Goal: Task Accomplishment & Management: Use online tool/utility

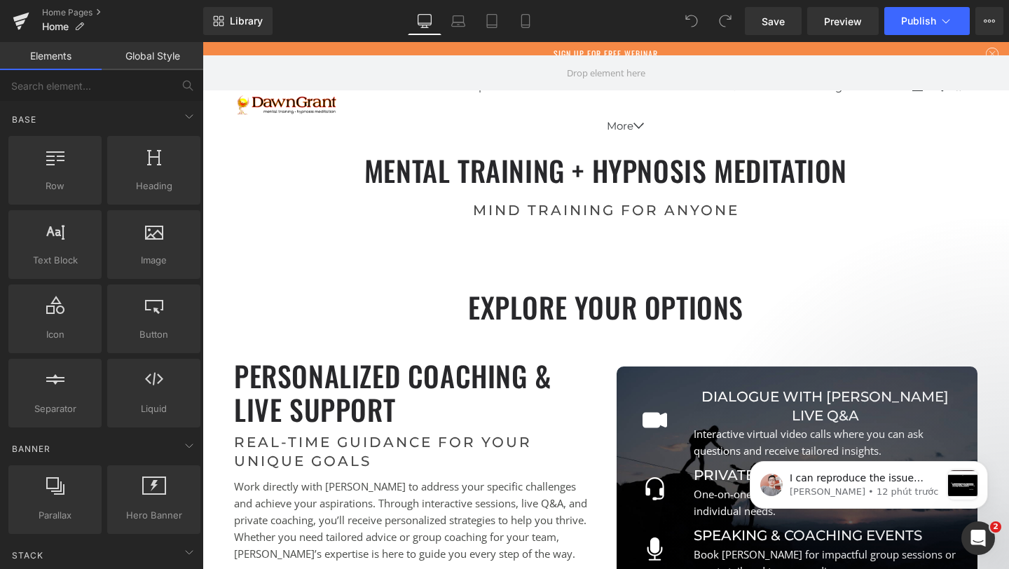
scroll to position [5560, 796]
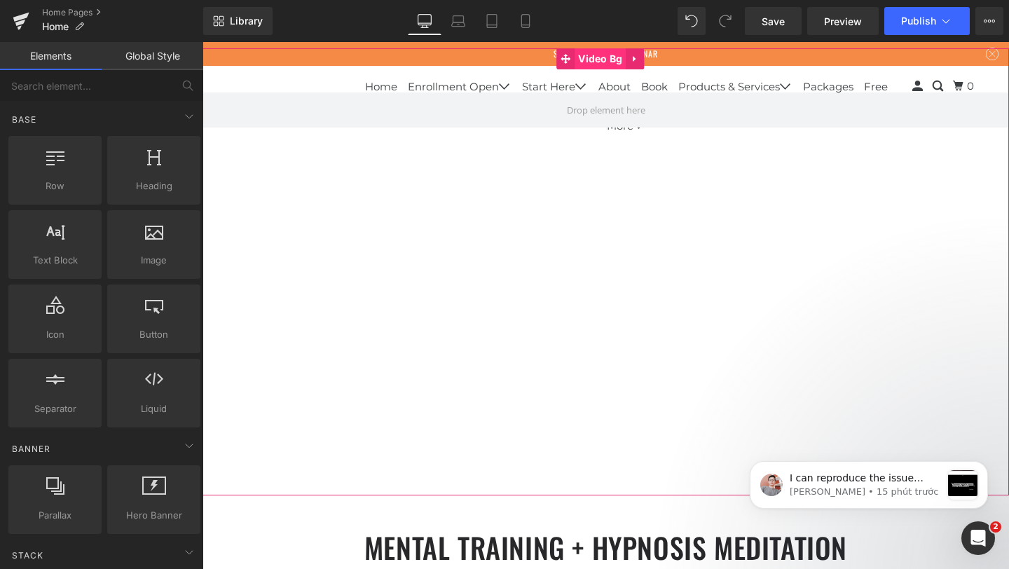
click at [612, 60] on span "Video Bg" at bounding box center [600, 58] width 51 height 21
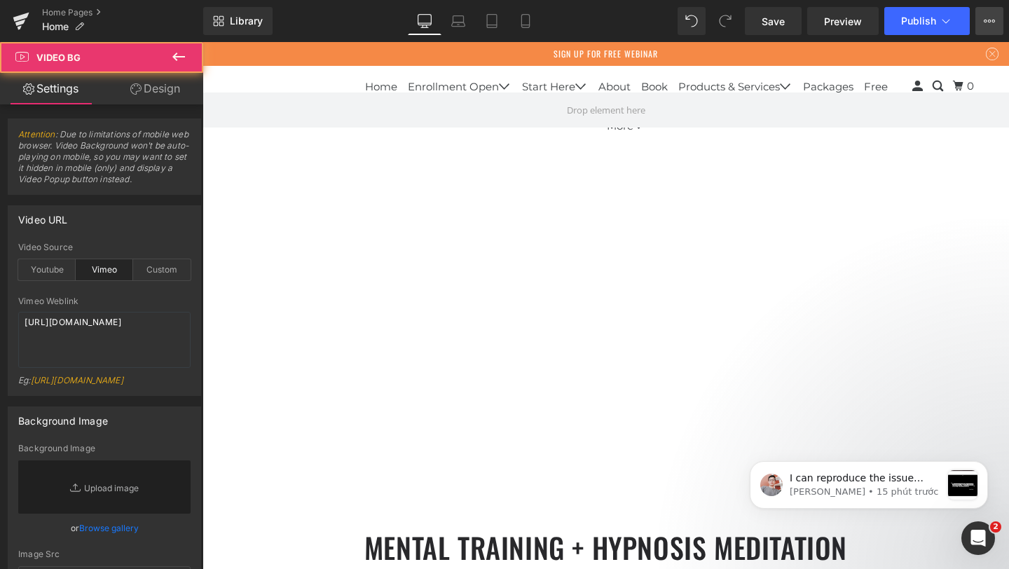
click at [977, 16] on button "View Live Page View with current Template Save Template to Library Schedule Pub…" at bounding box center [989, 21] width 28 height 28
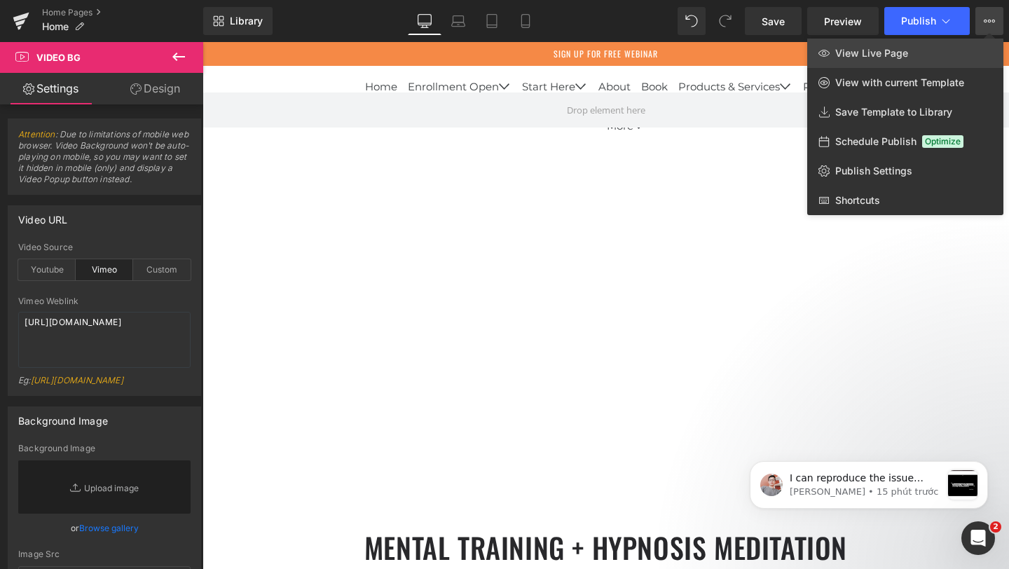
click at [878, 56] on span "View Live Page" at bounding box center [871, 53] width 73 height 13
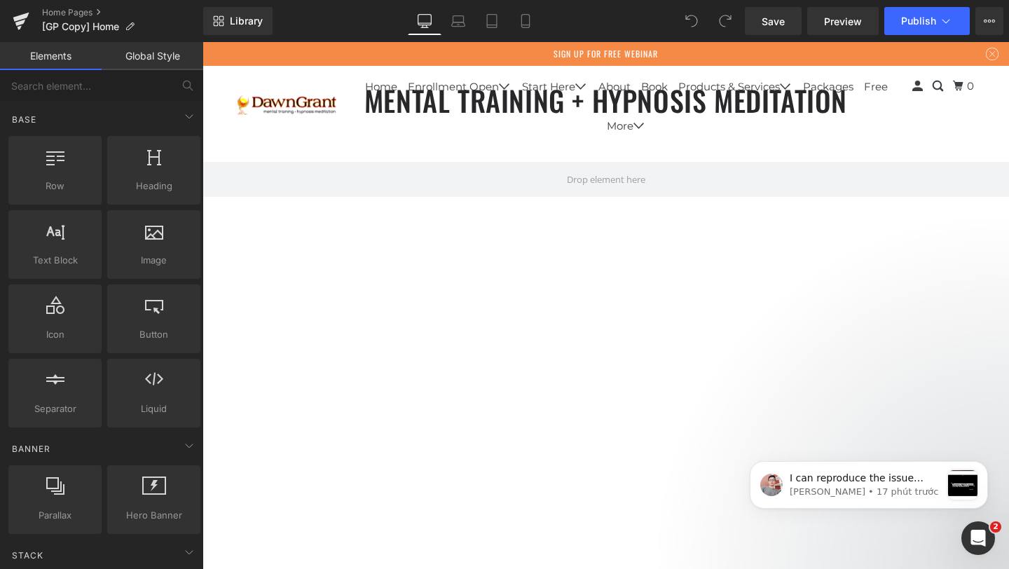
scroll to position [5531, 796]
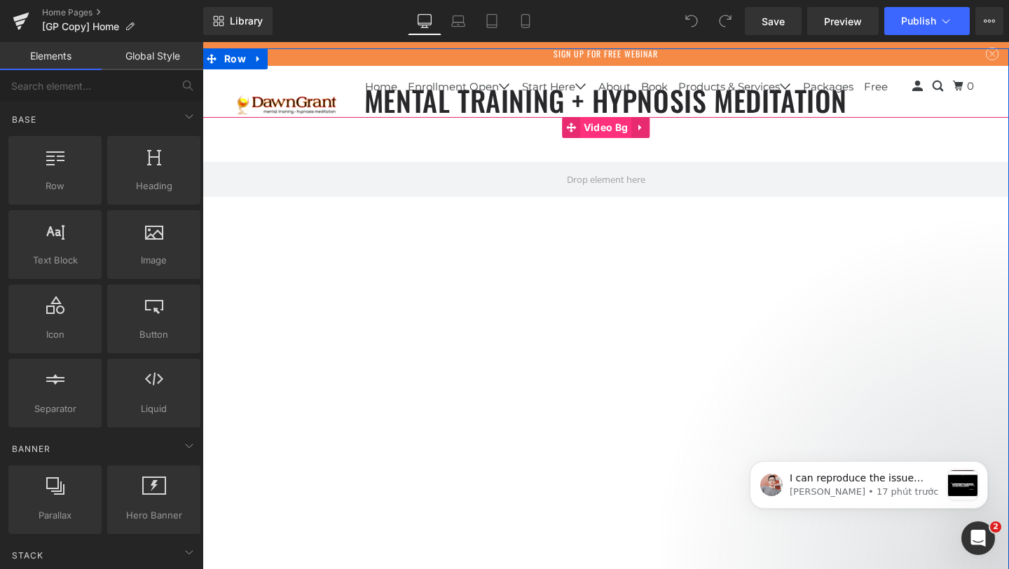
click at [597, 133] on span "Video Bg" at bounding box center [605, 127] width 51 height 21
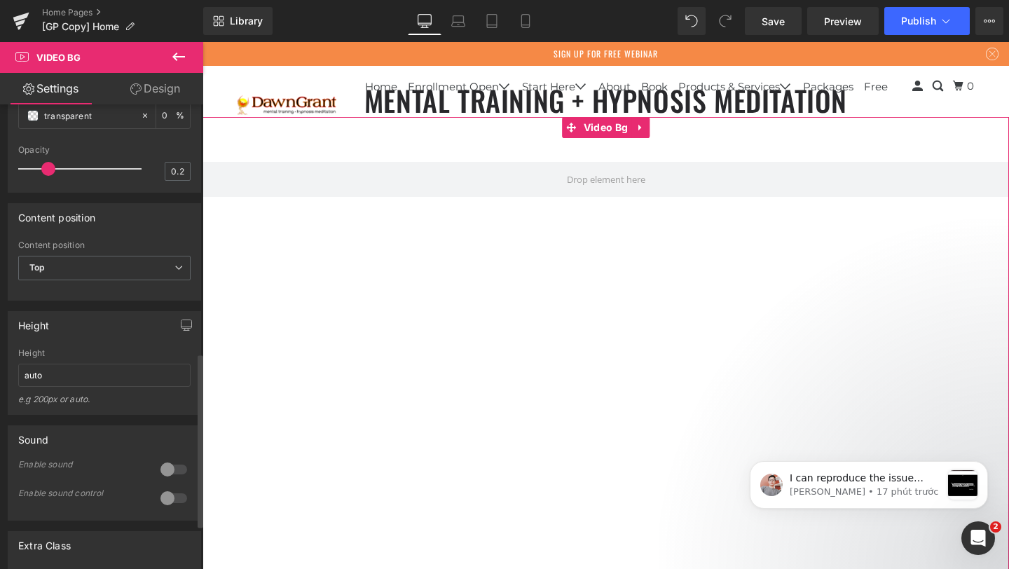
scroll to position [427, 0]
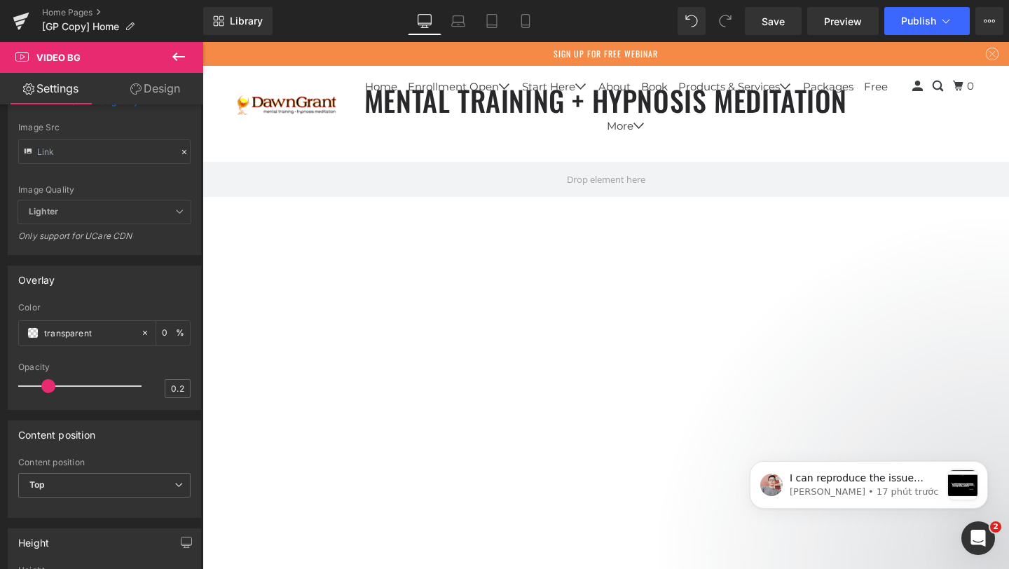
click at [975, 27] on div "Save Preview Publish Scheduled View Live Page View with current Template Save T…" at bounding box center [874, 21] width 270 height 28
click at [984, 24] on icon at bounding box center [989, 20] width 11 height 11
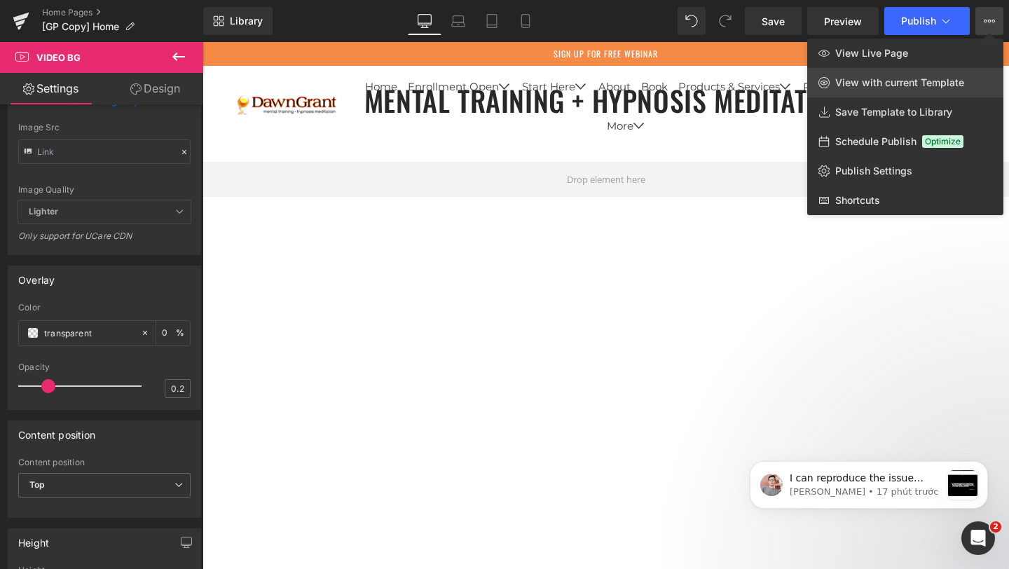
click at [919, 84] on span "View with current Template" at bounding box center [899, 82] width 129 height 13
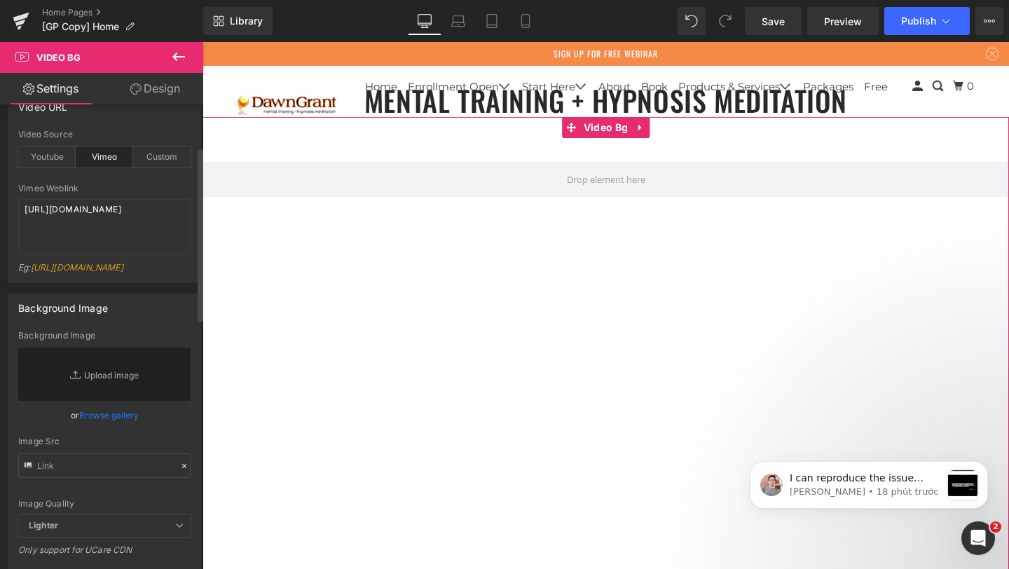
scroll to position [0, 0]
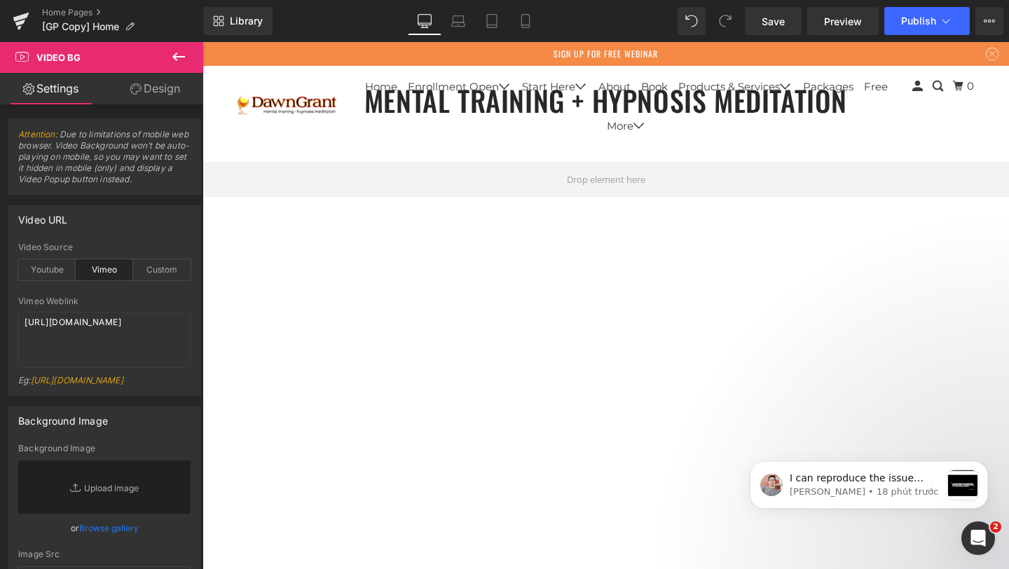
click at [177, 52] on icon at bounding box center [178, 56] width 17 height 17
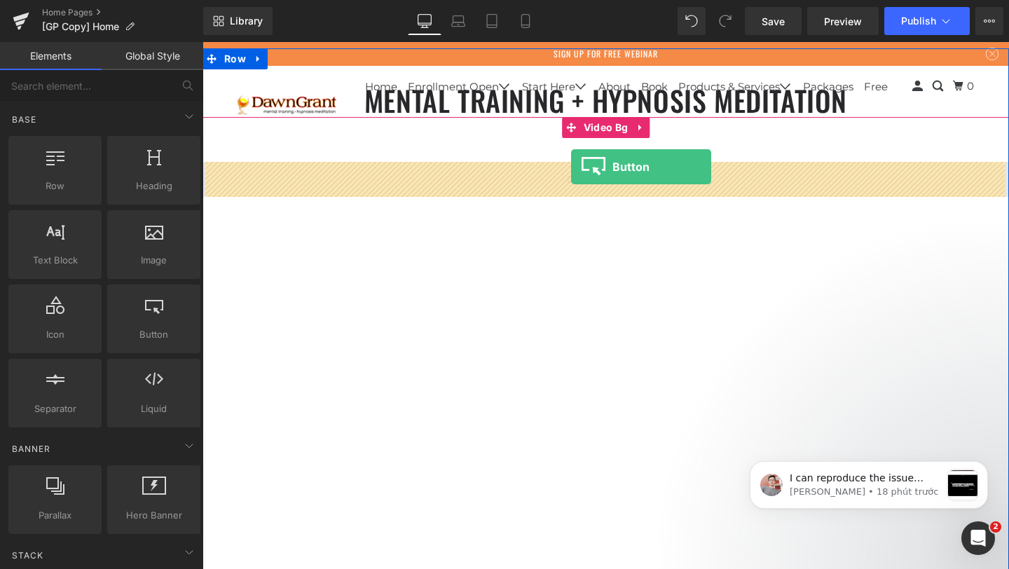
drag, startPoint x: 352, startPoint y: 376, endPoint x: 578, endPoint y: 175, distance: 302.3
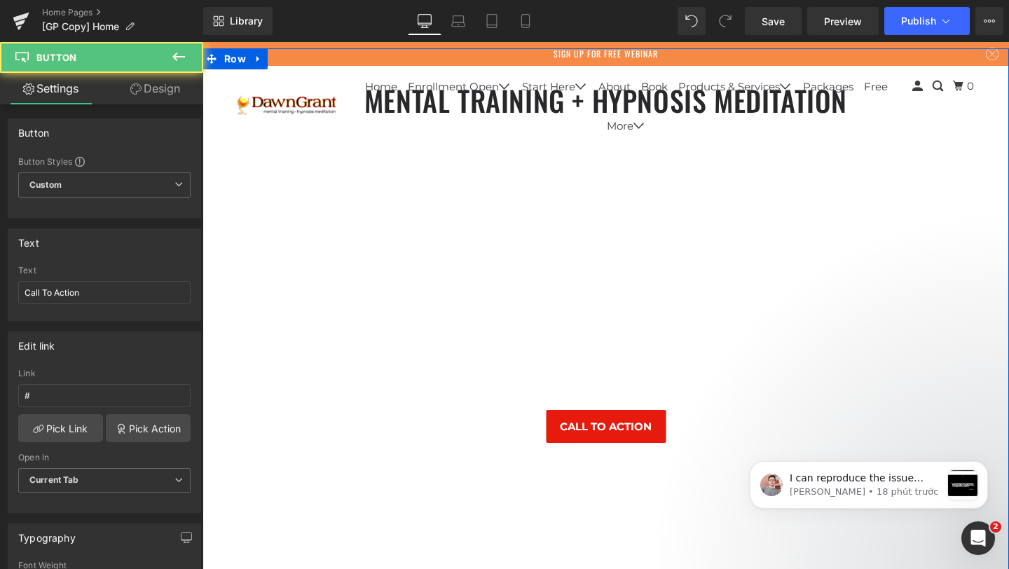
scroll to position [8008, 796]
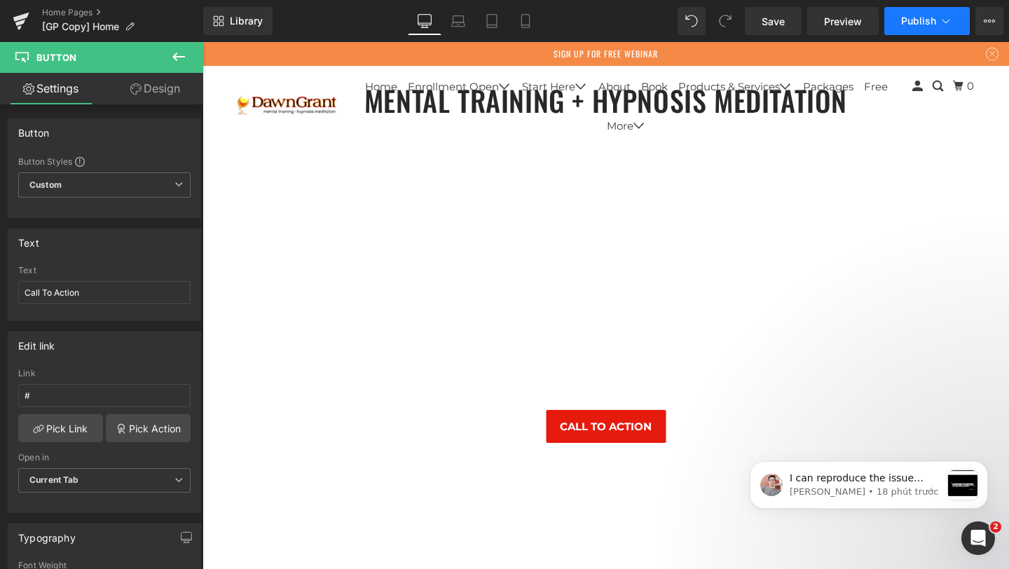
click at [919, 18] on span "Publish" at bounding box center [918, 20] width 35 height 11
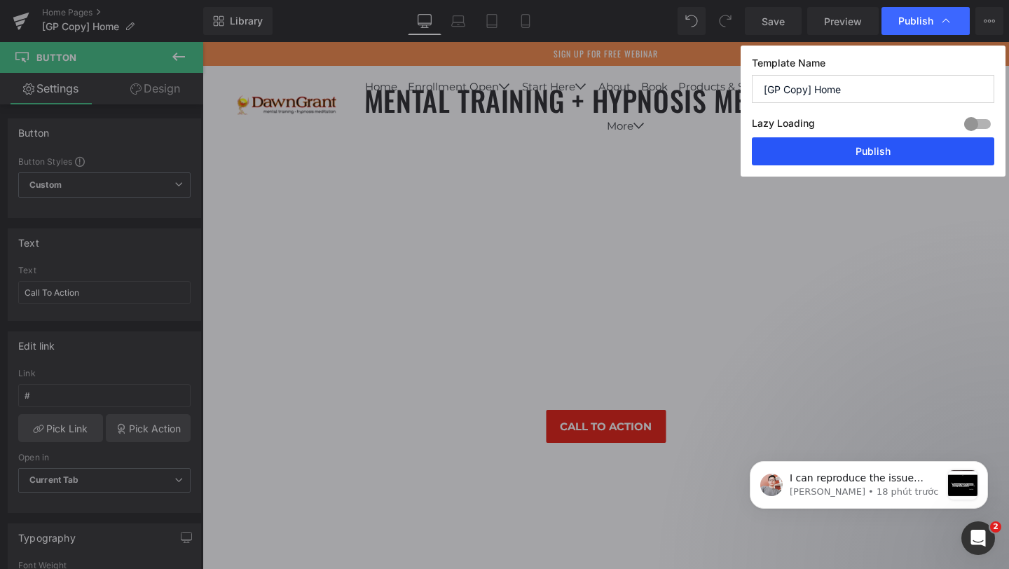
click at [849, 153] on button "Publish" at bounding box center [873, 151] width 242 height 28
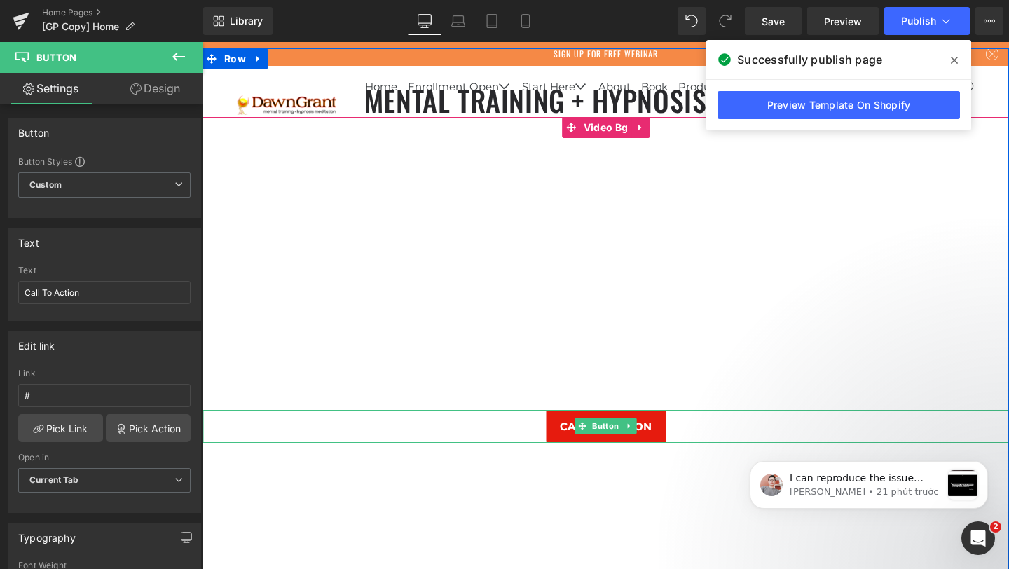
click at [715, 430] on div "Call To Action" at bounding box center [606, 426] width 806 height 33
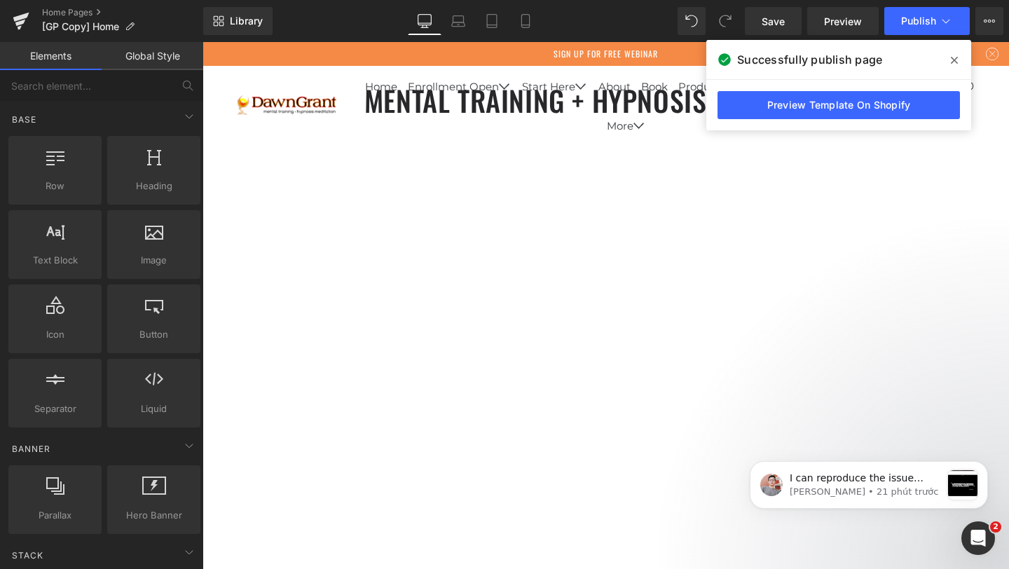
scroll to position [24023, 796]
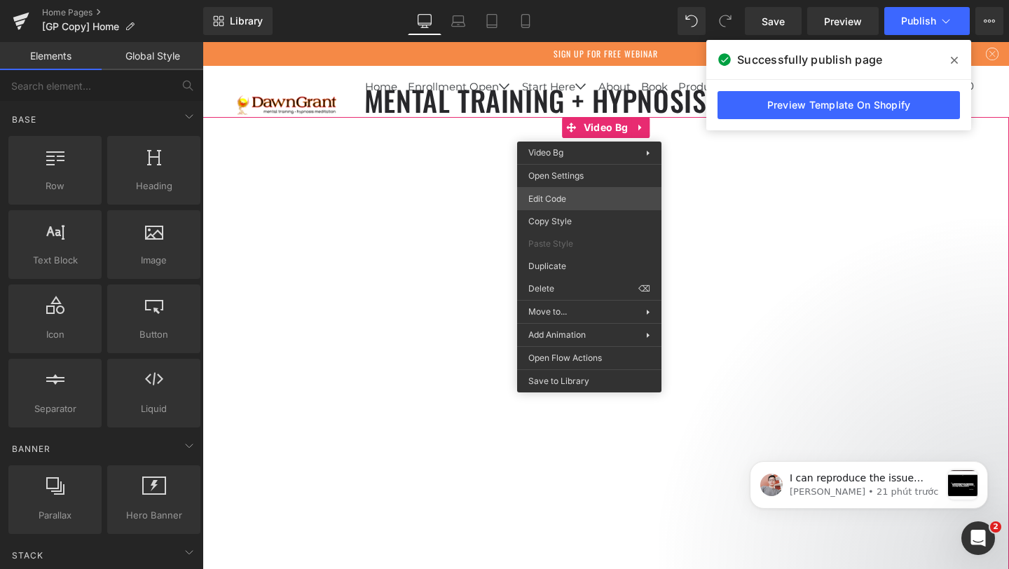
click at [558, 0] on div "Button You are previewing how the will restyle your page. You can not edit Elem…" at bounding box center [504, 0] width 1009 height 0
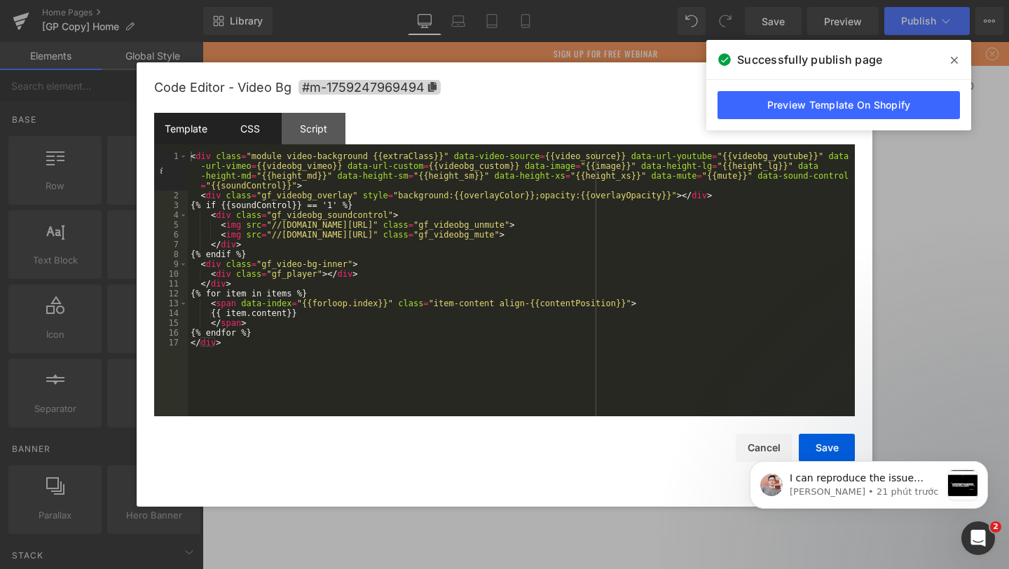
click at [270, 137] on div "CSS" at bounding box center [250, 129] width 64 height 32
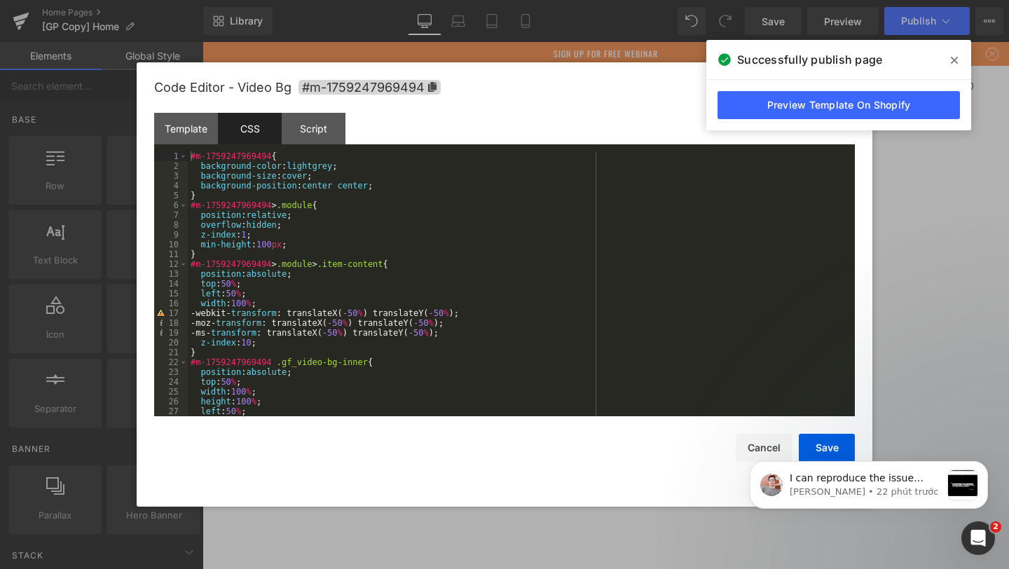
drag, startPoint x: 947, startPoint y: 244, endPoint x: 678, endPoint y: 194, distance: 273.6
click at [947, 244] on div at bounding box center [504, 284] width 1009 height 569
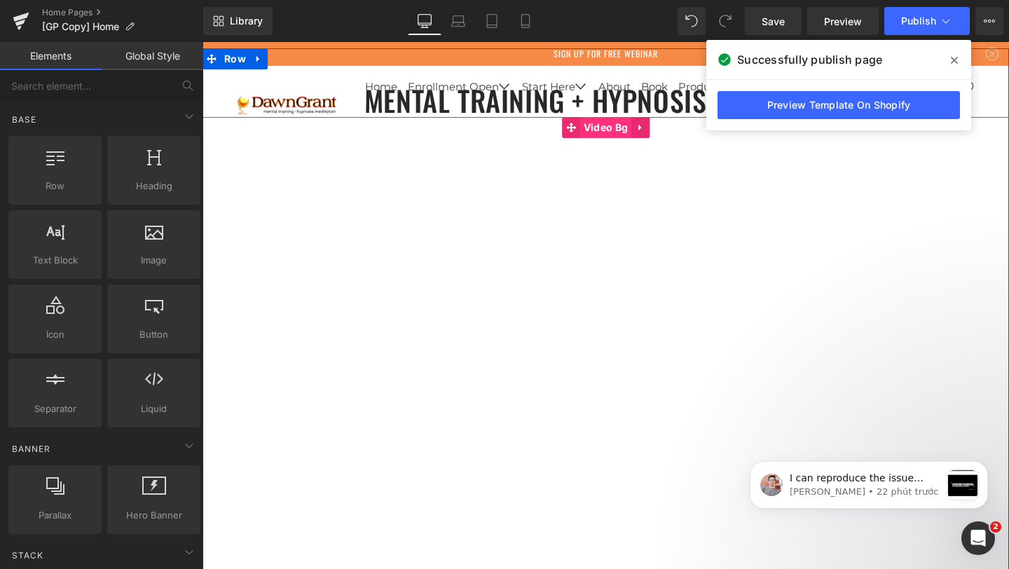
click at [591, 130] on span "Video Bg" at bounding box center [605, 127] width 51 height 21
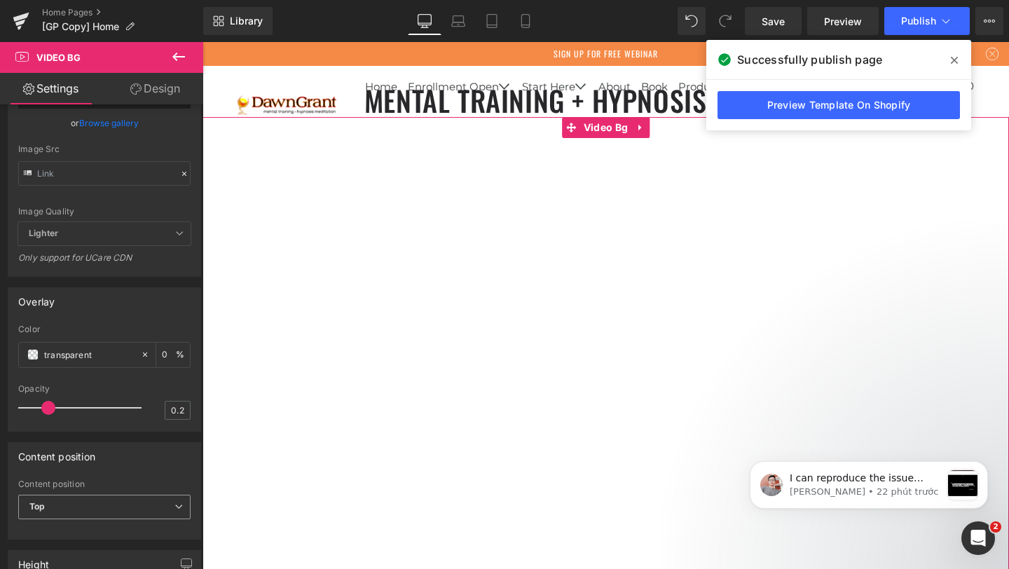
scroll to position [411, 0]
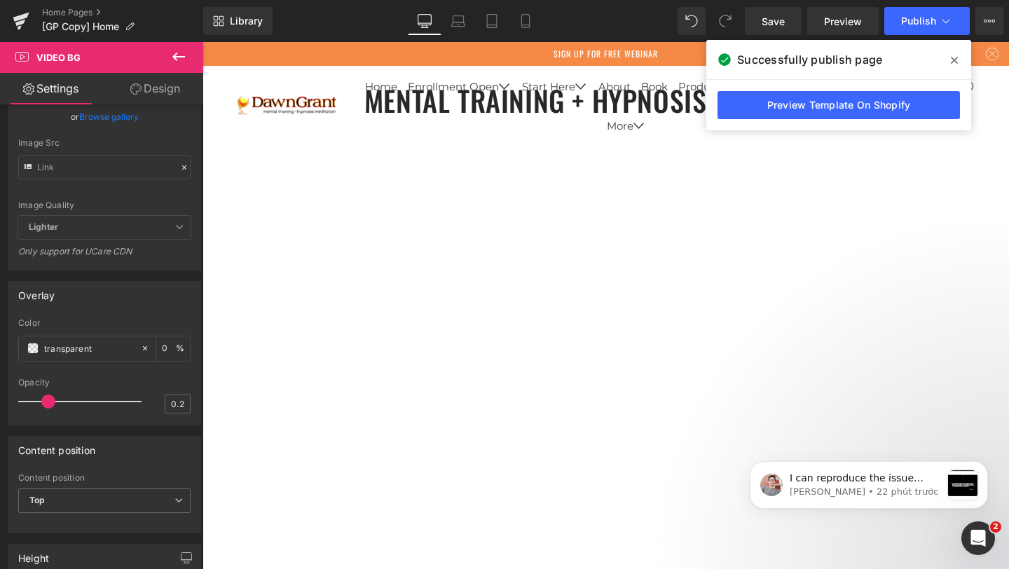
click at [954, 58] on icon at bounding box center [954, 60] width 7 height 11
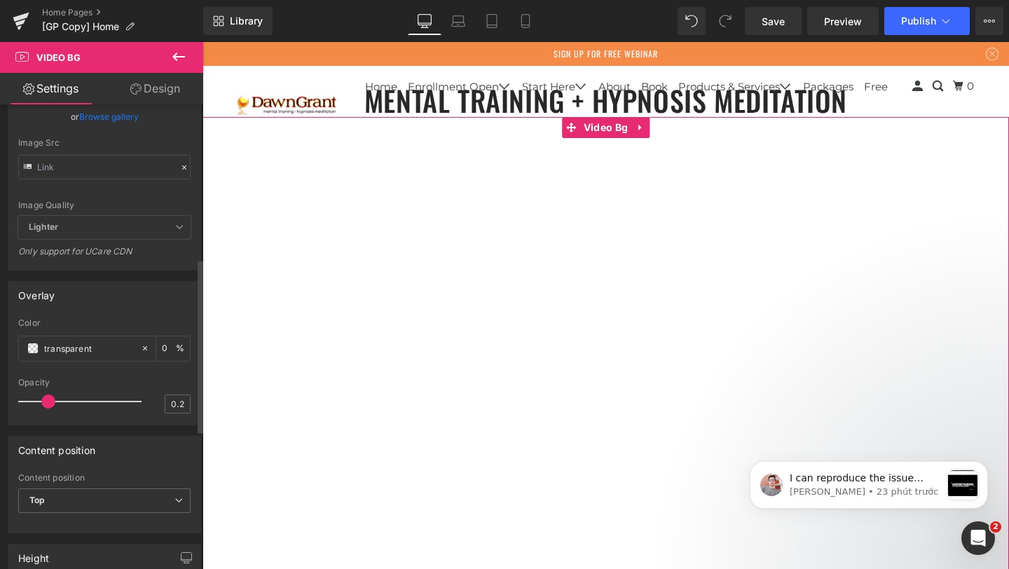
click at [39, 291] on div "Overlay" at bounding box center [36, 292] width 36 height 20
click at [46, 297] on div "Overlay" at bounding box center [36, 292] width 36 height 20
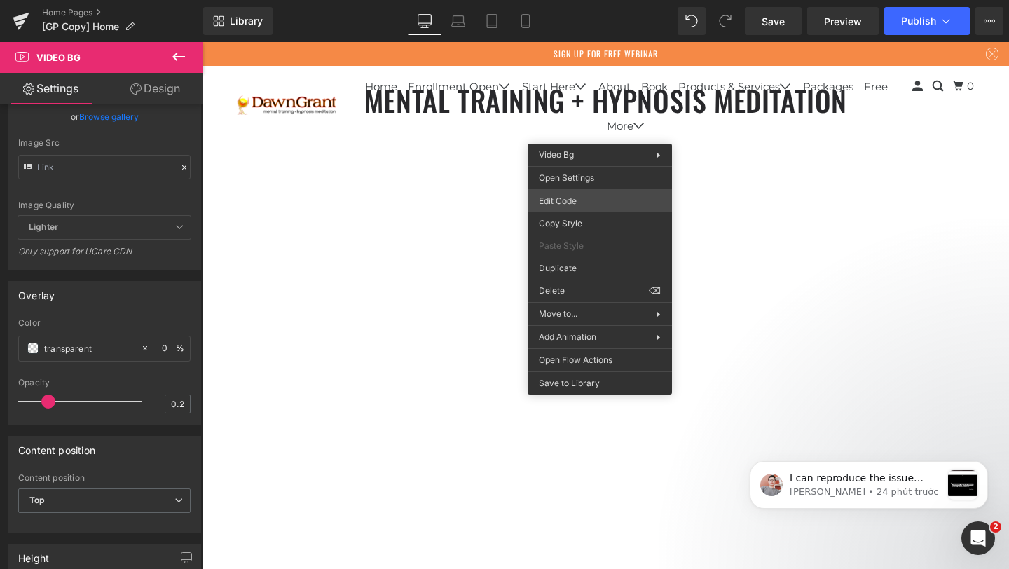
click at [563, 0] on div "Video Bg You are previewing how the will restyle your page. You can not edit El…" at bounding box center [504, 0] width 1009 height 0
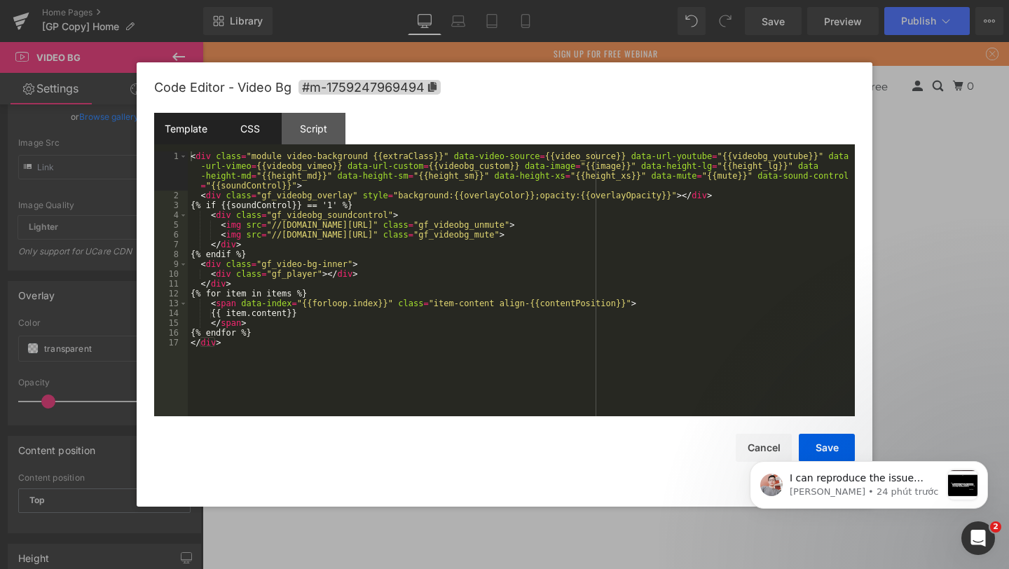
click at [256, 122] on div "CSS" at bounding box center [250, 129] width 64 height 32
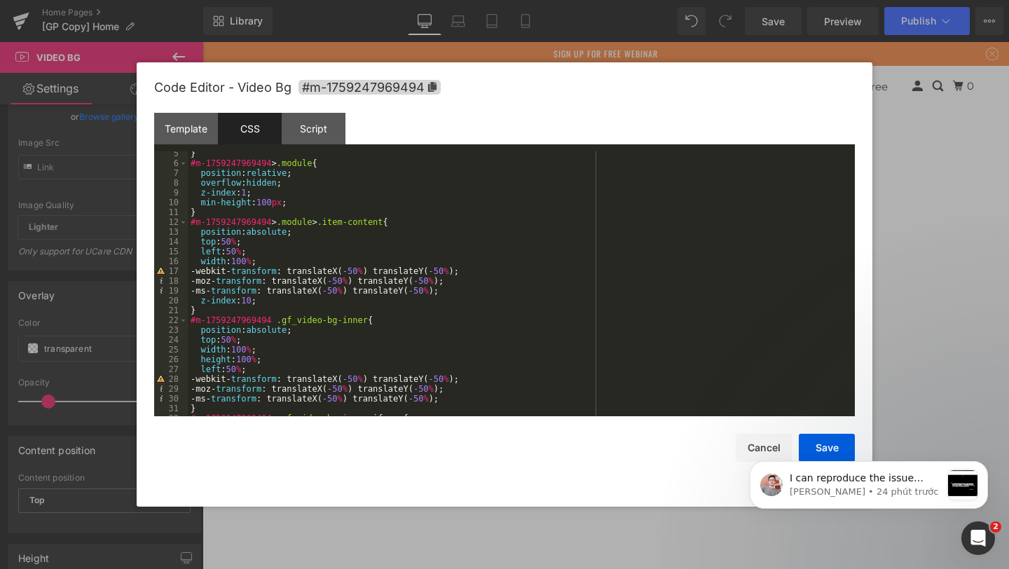
scroll to position [84, 0]
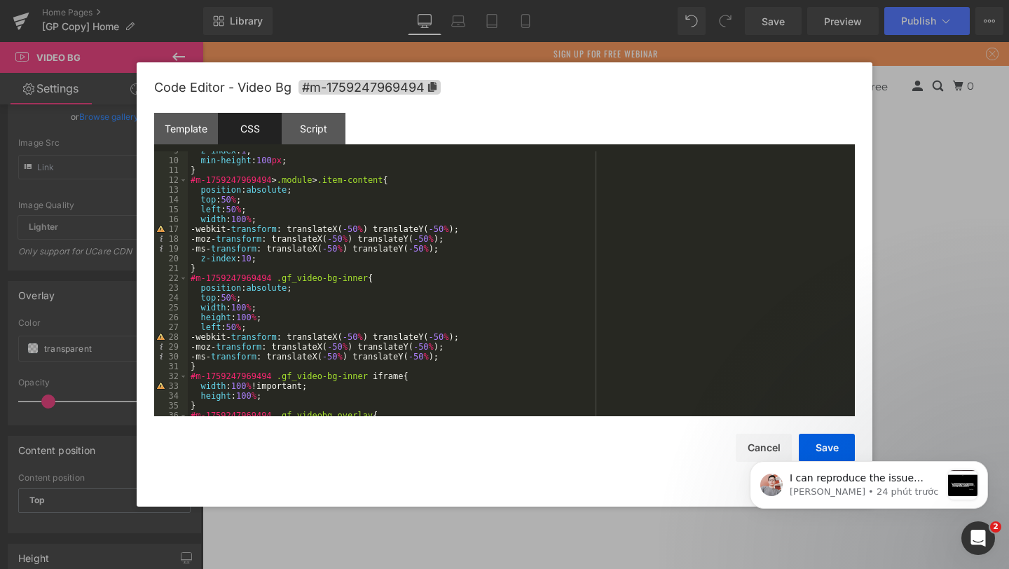
click at [396, 280] on div "z-index : 1 ; min-height : 100 px ; } #m-1759247969494 > .module > .item-conten…" at bounding box center [518, 288] width 661 height 284
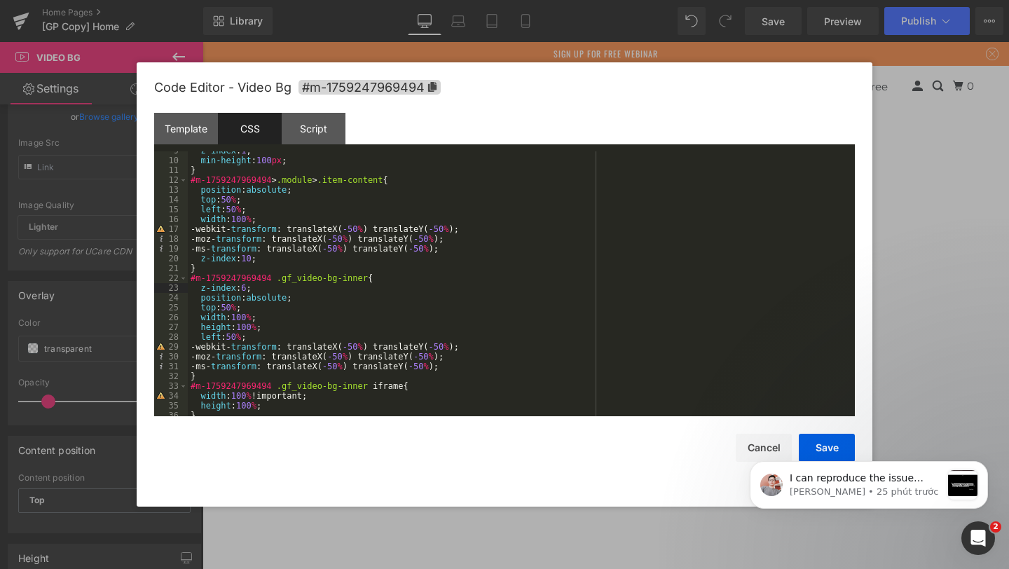
click at [815, 444] on body "I can reproduce the issue regarding being unable to unmute the video. This issu…" at bounding box center [868, 482] width 269 height 87
click at [983, 466] on icon "Dismiss notification" at bounding box center [984, 466] width 8 height 8
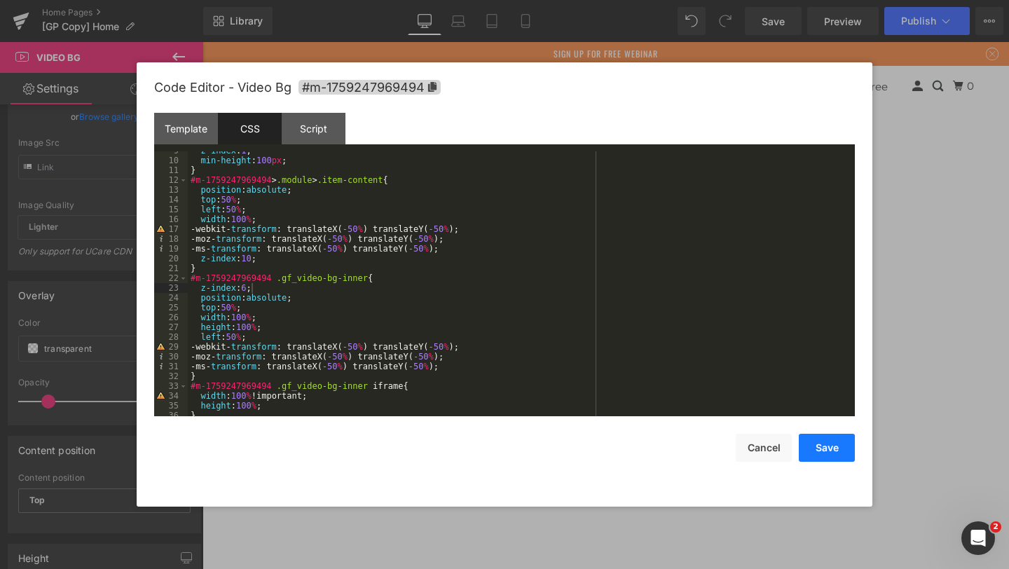
click at [838, 448] on button "Save" at bounding box center [827, 448] width 56 height 28
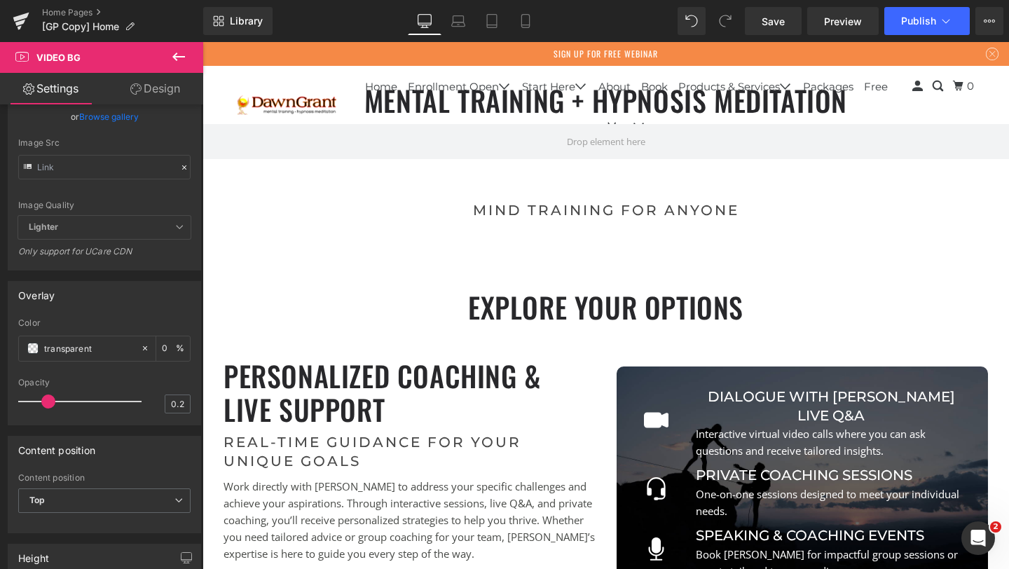
scroll to position [6, 7]
click at [931, 17] on span "Publish" at bounding box center [918, 20] width 35 height 11
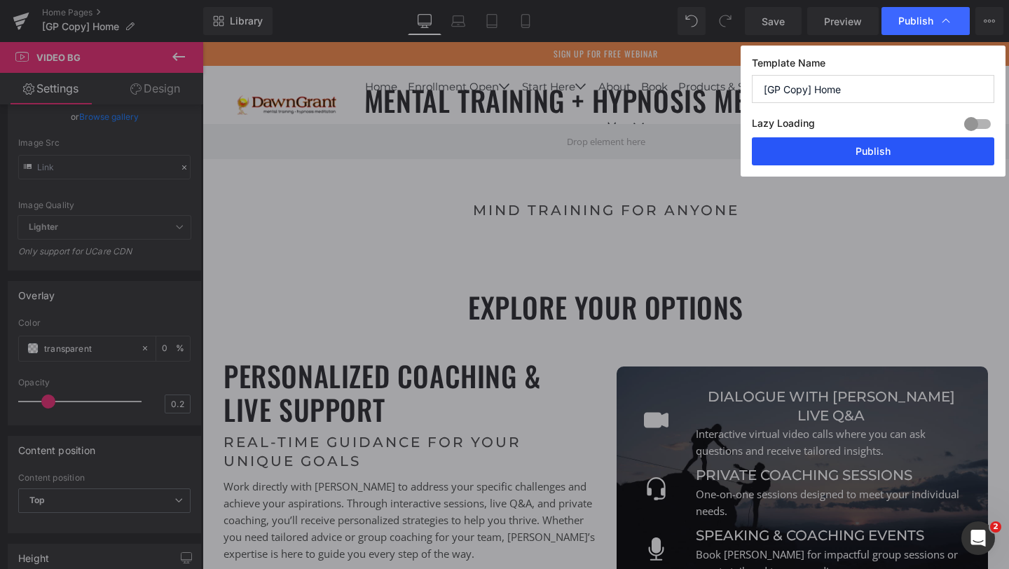
click at [817, 156] on button "Publish" at bounding box center [873, 151] width 242 height 28
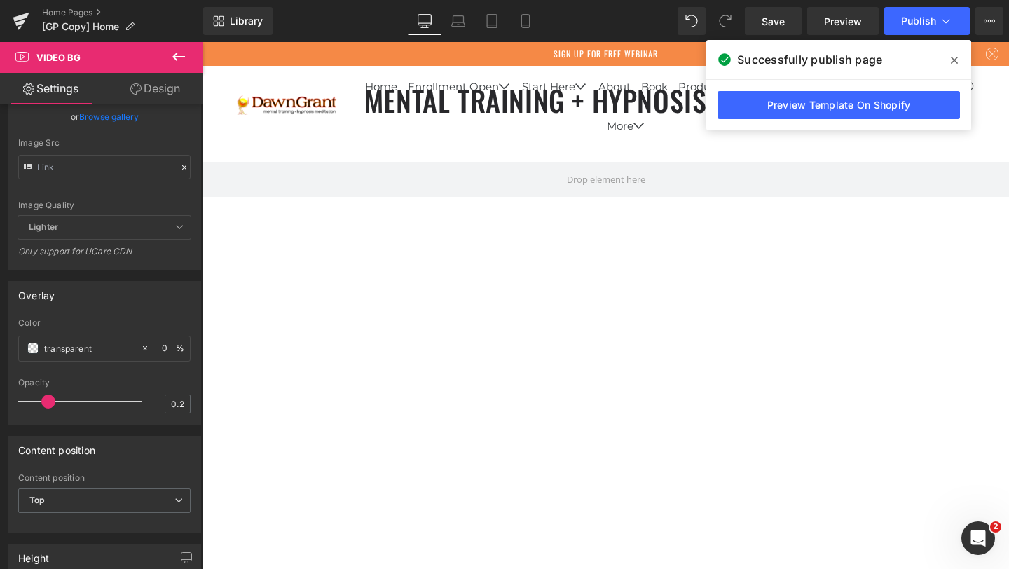
scroll to position [5531, 796]
